Goal: Use online tool/utility: Use online tool/utility

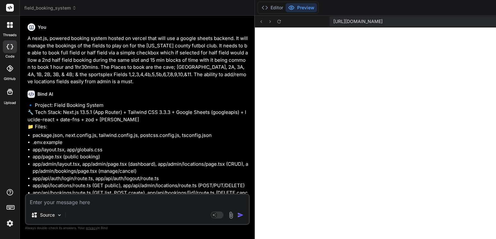
scroll to position [0, 726]
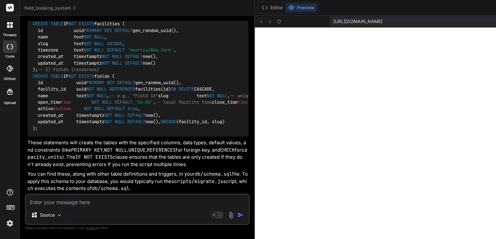
click at [83, 203] on textarea at bounding box center [137, 201] width 223 height 12
type textarea "t"
type textarea "x"
type textarea "th"
type textarea "x"
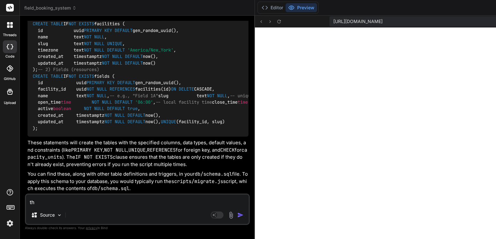
type textarea "thi"
type textarea "x"
type textarea "this"
type textarea "x"
type textarea "this"
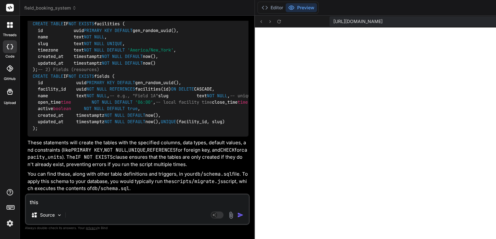
type textarea "x"
type textarea "this i"
type textarea "x"
type textarea "this is"
type textarea "x"
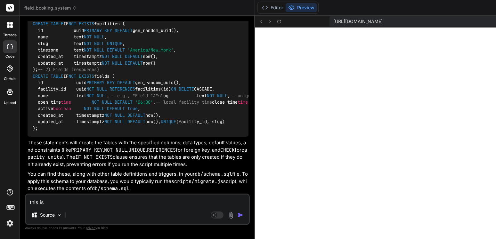
type textarea "this is"
type textarea "x"
type textarea "this is t"
type textarea "x"
type textarea "this is th"
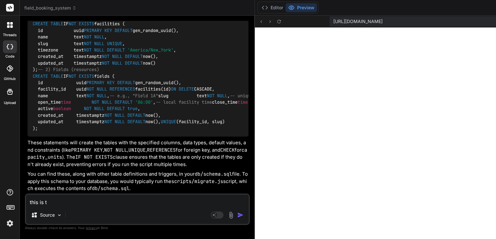
type textarea "x"
type textarea "this is the"
type textarea "x"
type textarea "this is the"
type textarea "x"
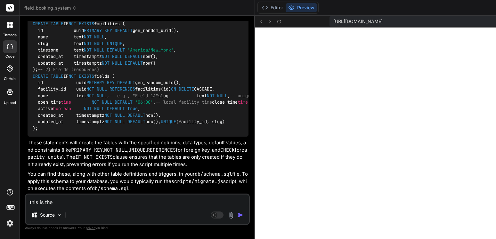
type textarea "this is the f"
type textarea "x"
type textarea "this is the fa"
type textarea "x"
type textarea "this is the fac"
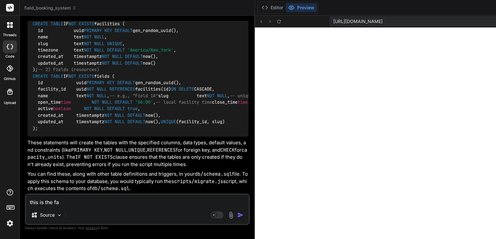
type textarea "x"
type textarea "this is the faci"
type textarea "x"
type textarea "this is the facil"
type textarea "x"
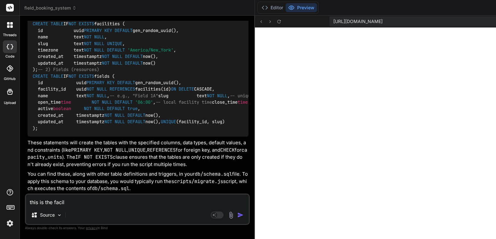
type textarea "this is the facili"
type textarea "x"
type textarea "this is the facilit"
type textarea "x"
type textarea "this is the faciliti"
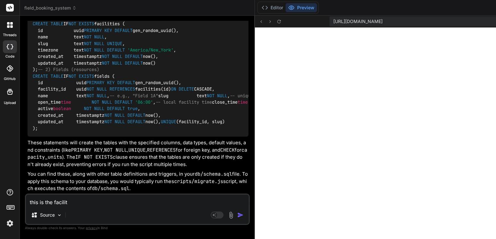
type textarea "x"
type textarea "this is the facilit"
type textarea "x"
type textarea "this is the facility"
type textarea "x"
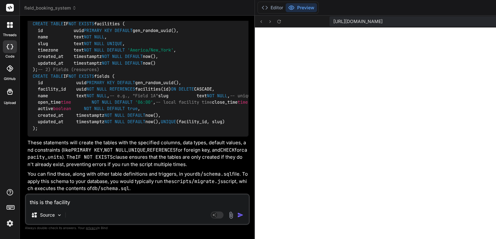
type textarea "this is the facility"
type textarea "x"
type textarea "this is the facility A"
type textarea "x"
type textarea "this is the facility AP"
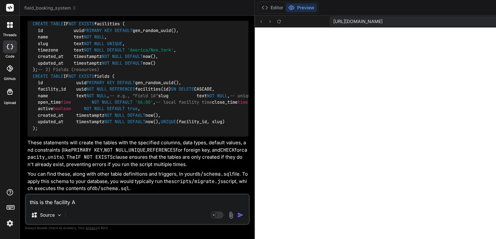
type textarea "x"
type textarea "this is the facility API"
type textarea "x"
type textarea "this is the facility API"
type textarea "x"
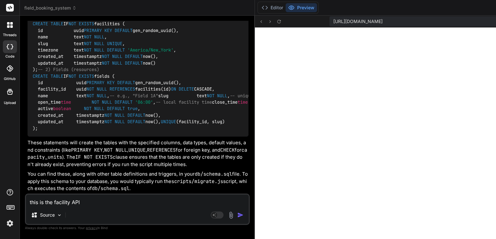
type textarea "this is the facility API f"
type textarea "x"
type textarea "this is the facility API fi"
type textarea "x"
type textarea "this is the facility API fil"
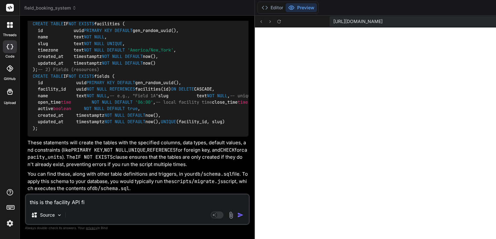
type textarea "x"
type textarea "this is the facility API fill"
type textarea "x"
type textarea "this is the facility API fille"
type textarea "x"
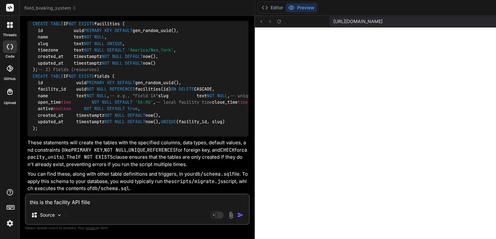
type textarea "this is the facility API filled"
type textarea "x"
type textarea "this is the facility API filled"
type textarea "x"
type textarea "this is the facility API filled i"
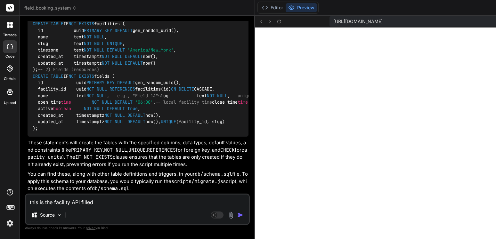
type textarea "x"
type textarea "this is the facility API filled in"
type textarea "x"
type textarea "this is the facility API filled in"
type textarea "x"
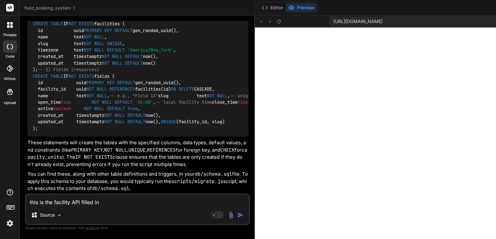
type textarea "this is the facility API filled in t"
type textarea "x"
type textarea "this is the facility API filled in th"
type textarea "x"
type textarea "this is the facility API filled in tha"
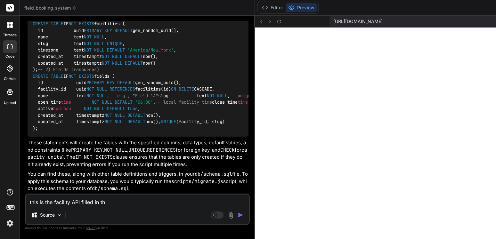
type textarea "x"
type textarea "this is the facility API filled in that"
type textarea "x"
type textarea "this is the facility API filled in that"
type textarea "x"
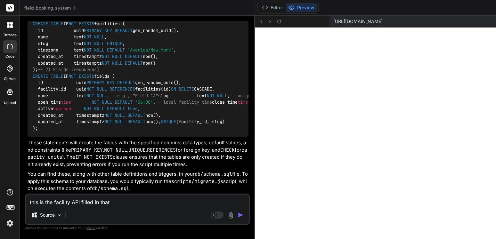
type textarea "this is the facility API filled in that I"
type textarea "x"
type textarea "this is the facility API filled in that I"
type textarea "x"
type textarea "this is the facility API filled in that I n"
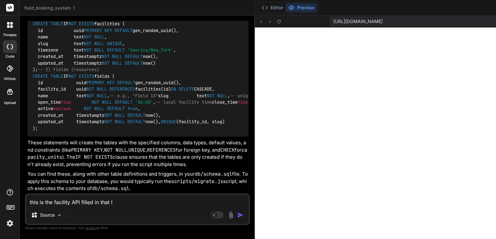
type textarea "x"
type textarea "this is the facility API filled in that I ne"
type textarea "x"
type textarea "this is the facility API filled in that I nee"
type textarea "x"
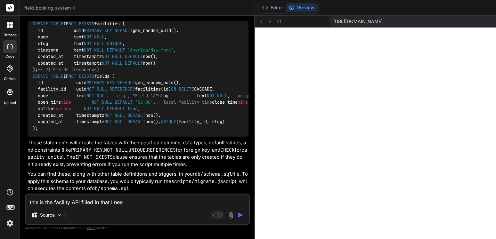
type textarea "this is the facility API filled in that I need"
type textarea "x"
type textarea "this is the facility API filled in that I need"
type textarea "x"
type textarea "this is the facility API filled in that I need f"
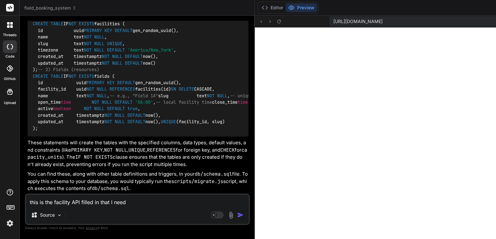
type textarea "x"
type textarea "this is the facility API filled in that I need fo"
type textarea "x"
type textarea "this is the facility API filled in that I need for"
type textarea "x"
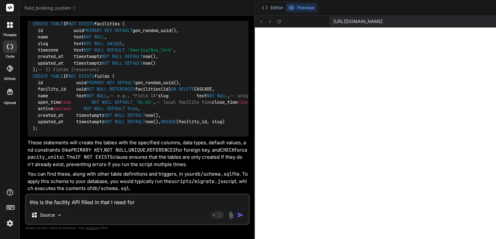
type textarea "this is the facility API filled in that I need for"
type textarea "x"
type textarea "this is the facility API filled in that I need for h"
type textarea "x"
type textarea "this is the facility API filled in that I need for ht"
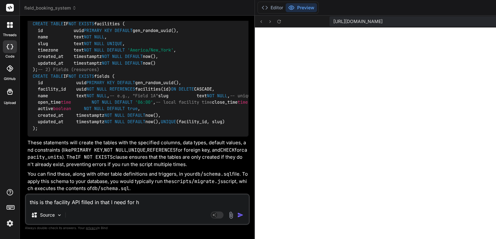
type textarea "x"
type textarea "this is the facility API filled in that I need for hte"
type textarea "x"
type textarea "this is the facility API filled in that I need for hte"
type textarea "x"
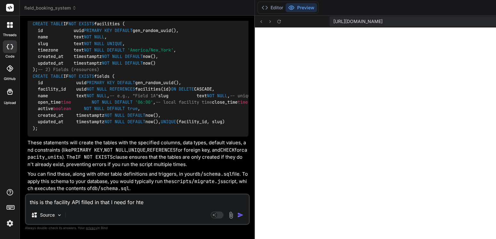
type textarea "this is the facility API filled in that I need for hte 3"
type textarea "x"
type textarea "this is the facility API filled in that I need for hte 3"
type textarea "x"
type textarea "this is the facility API filled in that I need for hte 3 f"
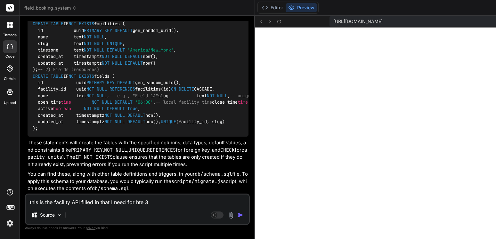
type textarea "x"
type textarea "this is the facility API filled in that I need for hte 3 fa"
type textarea "x"
type textarea "this is the facility API filled in that I need for hte 3 fac"
type textarea "x"
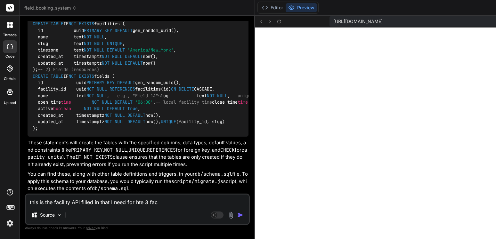
type textarea "this is the facility API filled in that I need for hte 3 faci"
type textarea "x"
type textarea "this is the facility API filled in that I need for hte 3 facil"
type textarea "x"
type textarea "this is the facility API filled in that I need for hte 3 facili"
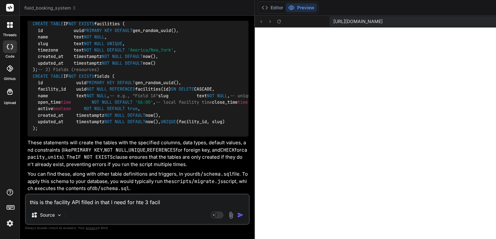
type textarea "x"
type textarea "this is the facility API filled in that I need for hte 3 facilit"
type textarea "x"
type textarea "this is the facility API filled in that I need for hte 3 faciliti"
type textarea "x"
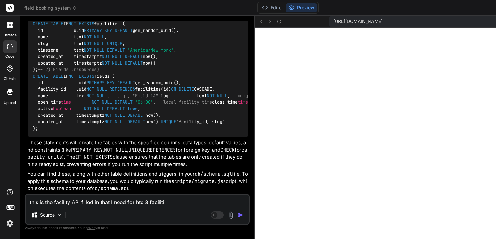
type textarea "this is the facility API filled in that I need for hte 3 facilitie"
type textarea "x"
type textarea "this is the facility API filled in that I need for hte 3 facilities"
type textarea "x"
type textarea "this is the facility API filled in that I need for hte 3 facilities"
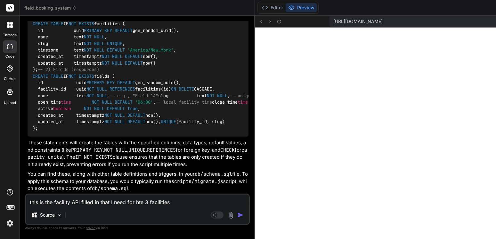
type textarea "x"
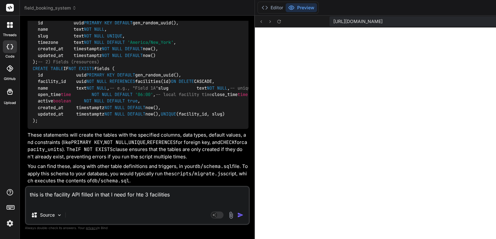
type textarea "this is the facility API filled in that I need for hte 3 facilities t"
type textarea "x"
type textarea "this is the facility API filled in that I need for hte 3 facilities to"
type textarea "x"
type textarea "this is the facility API filled in that I need for hte 3 facilities to"
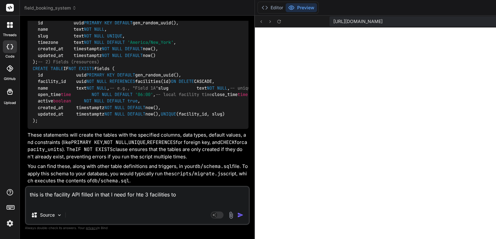
type textarea "x"
type textarea "this is the facility API filled in that I need for hte 3 facilities to p"
type textarea "x"
type textarea "this is the facility API filled in that I need for hte 3 facilities to pl"
type textarea "x"
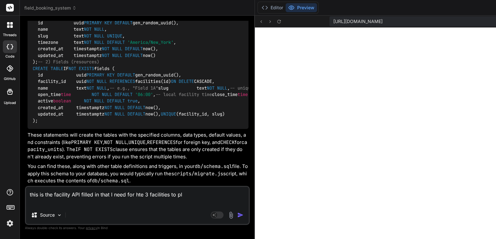
type textarea "this is the facility API filled in that I need for hte 3 facilities to pla"
type textarea "x"
type textarea "this is the facility API filled in that I need for hte 3 facilities to plac"
type textarea "x"
type textarea "this is the facility API filled in that I need for hte 3 facilities to place"
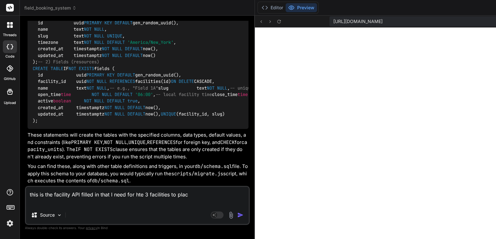
type textarea "x"
type textarea "this is the facility API filled in that I need for hte 3 facilities to place"
type textarea "x"
type textarea "this is the facility API filled in that I need for hte 3 facilities to place t"
type textarea "x"
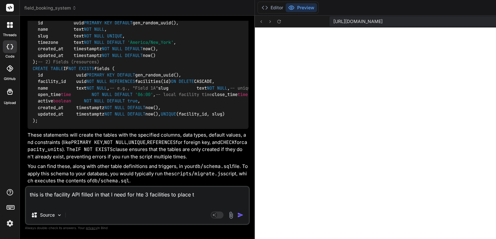
type textarea "this is the facility API filled in that I need for hte 3 facilities to place th"
type textarea "x"
type textarea "this is the facility API filled in that I need for hte 3 facilities to place the"
type textarea "x"
type textarea "this is the facility API filled in that I need for hte 3 facilities to place th…"
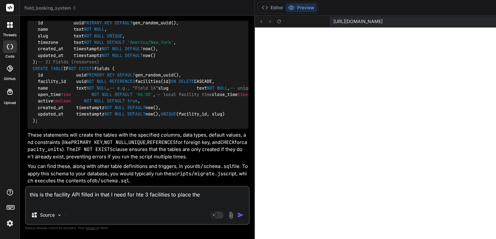
type textarea "x"
type textarea "this is the facility API filled in that I need for hte 3 facilities to place th…"
type textarea "x"
type textarea "this is the facility API filled in that I need for hte 3 facilities to place th…"
type textarea "x"
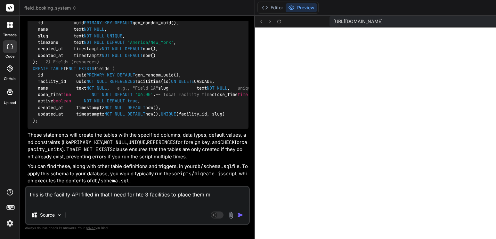
type textarea "this is the facility API filled in that I need for hte 3 facilities to place th…"
type textarea "x"
type textarea "this is the facility API filled in that I need for hte 3 facilities to place th…"
type textarea "x"
type textarea "this is the facility API filled in that I need for hte 3 facilities to place th…"
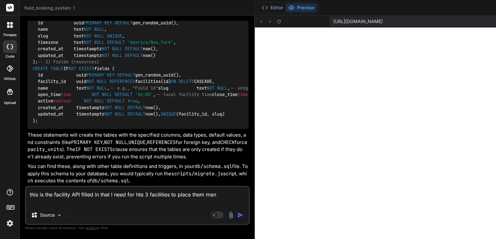
type textarea "x"
type textarea "this is the facility API filled in that I need for hte 3 facilities to place th…"
type textarea "x"
type textarea "this is the facility API filled in that I need for hte 3 facilities to place th…"
type textarea "x"
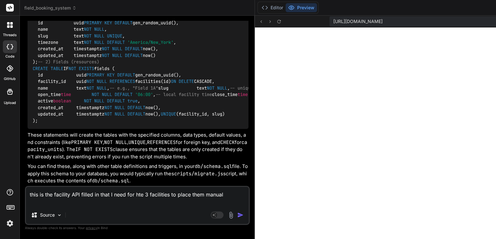
type textarea "this is the facility API filled in that I need for hte 3 facilities to place th…"
type textarea "x"
type textarea "this is the facility API filled in that I need for hte 3 facilities to place th…"
type textarea "x"
type textarea "this is the facility API filled in that I need for hte 3 facilities to place th…"
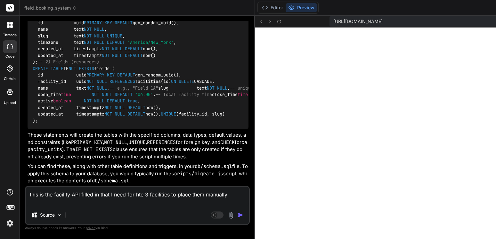
type textarea "x"
type textarea "this is the facility API filled in that I need for hte 3 facilities to place th…"
type textarea "x"
type textarea "this is the facility API filled in that I need for hte 3 facilities to place th…"
type textarea "x"
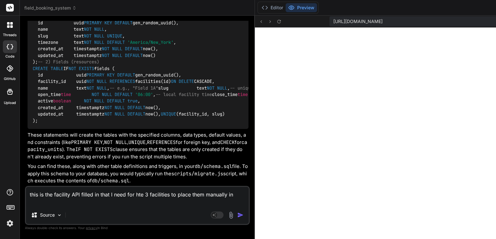
type textarea "this is the facility API filled in that I need for hte 3 facilities to place th…"
type textarea "x"
type textarea "this is the facility API filled in that I need for hte 3 facilities to place th…"
type textarea "x"
type textarea "this is the facility API filled in that I need for hte 3 facilities to place th…"
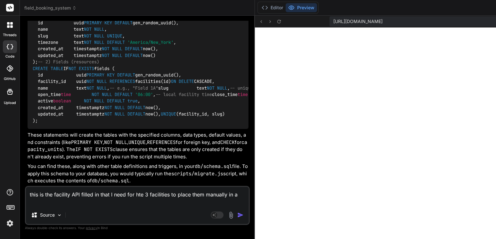
type textarea "x"
type textarea "this is the facility API filled in that I need for hte 3 facilities to place th…"
type textarea "x"
type textarea "this is the facility API filled in that I need for hte 3 facilities to place th…"
type textarea "x"
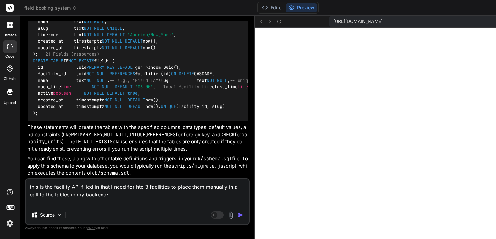
paste textarea ""name": "string", "slug": "string", "timezone": "string", "created_at": "2025-0…"
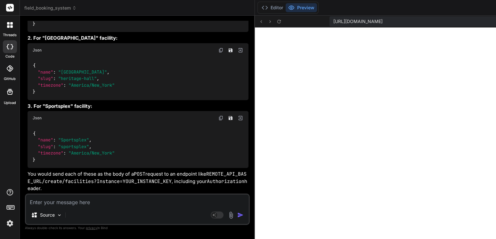
scroll to position [10127, 0]
click at [129, 100] on div "{ "name" : "Heritage Hall" , "slug" : "heritage-hall" , "timezone" : "America/N…" at bounding box center [138, 78] width 221 height 43
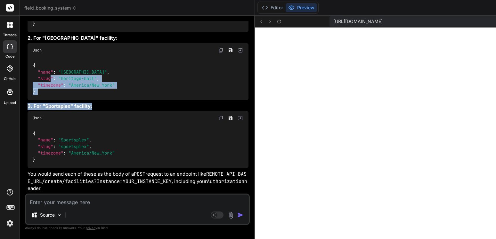
drag, startPoint x: 129, startPoint y: 153, endPoint x: 77, endPoint y: 149, distance: 52.4
click at [56, 100] on div "{ "name" : "Heritage Hall" , "slug" : "heritage-hall" , "timezone" : "America/N…" at bounding box center [138, 78] width 221 height 43
click at [119, 100] on div "{ "name" : "Heritage Hall" , "slug" : "heritage-hall" , "timezone" : "America/N…" at bounding box center [138, 78] width 221 height 43
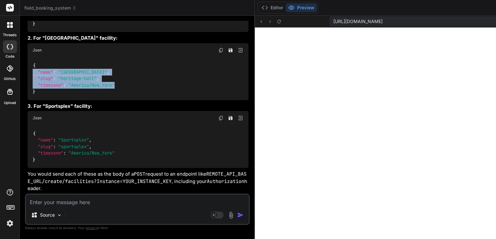
drag, startPoint x: 119, startPoint y: 153, endPoint x: 33, endPoint y: 143, distance: 86.8
click at [33, 100] on div "{ "name" : "Heritage Hall" , "slug" : "heritage-hall" , "timezone" : "America/N…" at bounding box center [138, 78] width 221 height 43
copy code ""name" : "Heritage Hall" , "slug" : "heritage-hall" , "timezone" : "America/New…"
click at [115, 150] on span ""America/New_York"" at bounding box center [92, 153] width 46 height 6
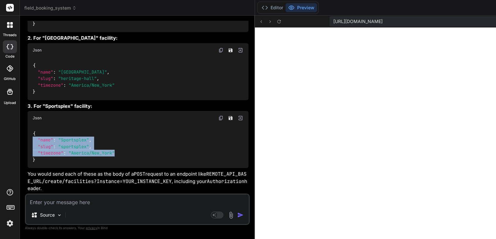
drag, startPoint x: 116, startPoint y: 145, endPoint x: 27, endPoint y: 134, distance: 89.5
click at [28, 134] on div "{ "name" : "Sportsplex" , "slug" : "sportsplex" , "timezone" : "America/New_Yor…" at bounding box center [138, 146] width 221 height 43
copy code ""name" : "Sportsplex" , "slug" : "sportsplex" , "timezone" : "America/New_York""
click at [89, 137] on span ""Sportsplex"" at bounding box center [73, 140] width 31 height 6
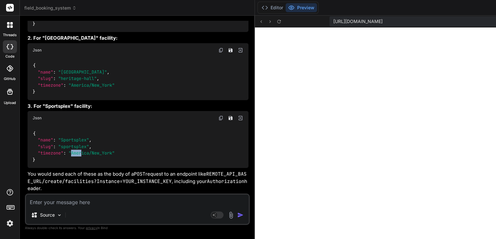
drag, startPoint x: 71, startPoint y: 144, endPoint x: 82, endPoint y: 145, distance: 10.6
click at [82, 150] on span ""America/New_York"" at bounding box center [92, 153] width 46 height 6
click at [113, 150] on span ""America/New_York"" at bounding box center [92, 153] width 46 height 6
drag, startPoint x: 113, startPoint y: 146, endPoint x: 105, endPoint y: 144, distance: 7.9
click at [105, 150] on span ""America/New_York"" at bounding box center [92, 153] width 46 height 6
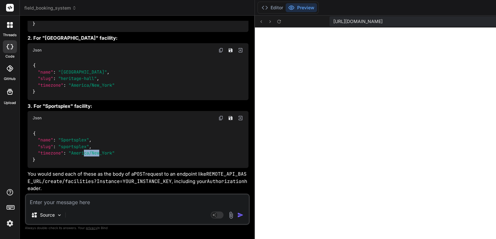
drag, startPoint x: 101, startPoint y: 143, endPoint x: 84, endPoint y: 147, distance: 17.4
click at [84, 150] on span ""America/New_York"" at bounding box center [92, 153] width 46 height 6
click at [91, 150] on span ""America/New_York"" at bounding box center [92, 153] width 46 height 6
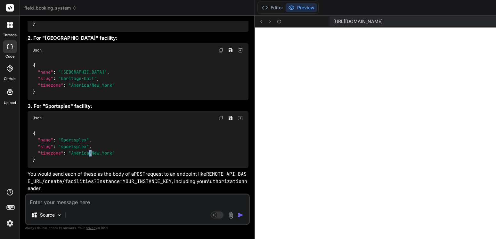
click at [91, 150] on span ""America/New_York"" at bounding box center [92, 153] width 46 height 6
click at [113, 150] on span ""America/New_York"" at bounding box center [92, 153] width 46 height 6
drag, startPoint x: 113, startPoint y: 146, endPoint x: 100, endPoint y: 147, distance: 12.9
click at [99, 150] on span ""America/New_York"" at bounding box center [92, 153] width 46 height 6
click at [100, 150] on span ""America/New_York"" at bounding box center [92, 153] width 46 height 6
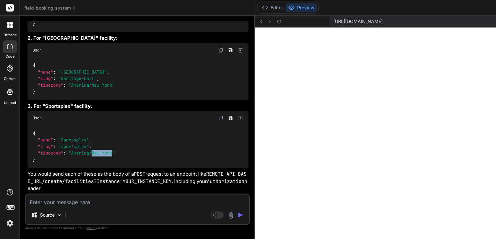
drag, startPoint x: 100, startPoint y: 147, endPoint x: 109, endPoint y: 144, distance: 9.7
click at [102, 150] on span ""America/New_York"" at bounding box center [92, 153] width 46 height 6
click at [73, 150] on span ""America/New_York"" at bounding box center [92, 153] width 46 height 6
drag, startPoint x: 73, startPoint y: 145, endPoint x: 97, endPoint y: 144, distance: 23.7
click at [97, 150] on span ""America/New_York"" at bounding box center [92, 153] width 46 height 6
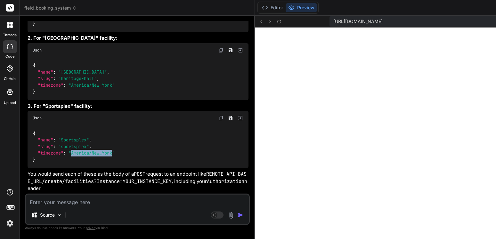
copy span "America/New_York"
